Goal: Information Seeking & Learning: Learn about a topic

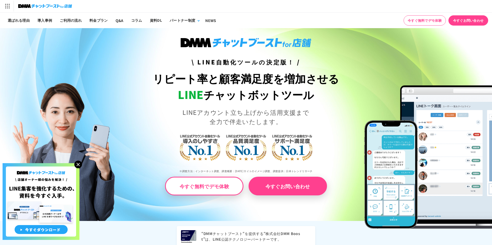
click at [77, 165] on img at bounding box center [78, 165] width 8 height 8
click at [186, 17] on div "パートナー制度 パートナーについて パートナー募集" at bounding box center [184, 21] width 36 height 16
click at [187, 35] on link "パートナーについて" at bounding box center [183, 36] width 33 height 8
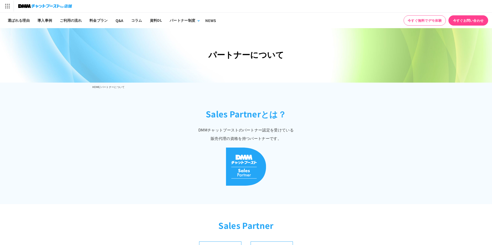
scroll to position [173, 0]
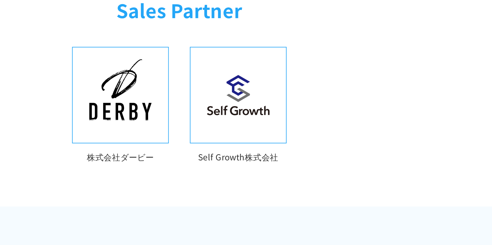
click at [316, 110] on div "株式会社ダービー Self Growth株式会社" at bounding box center [246, 104] width 328 height 70
